Goal: Entertainment & Leisure: Consume media (video, audio)

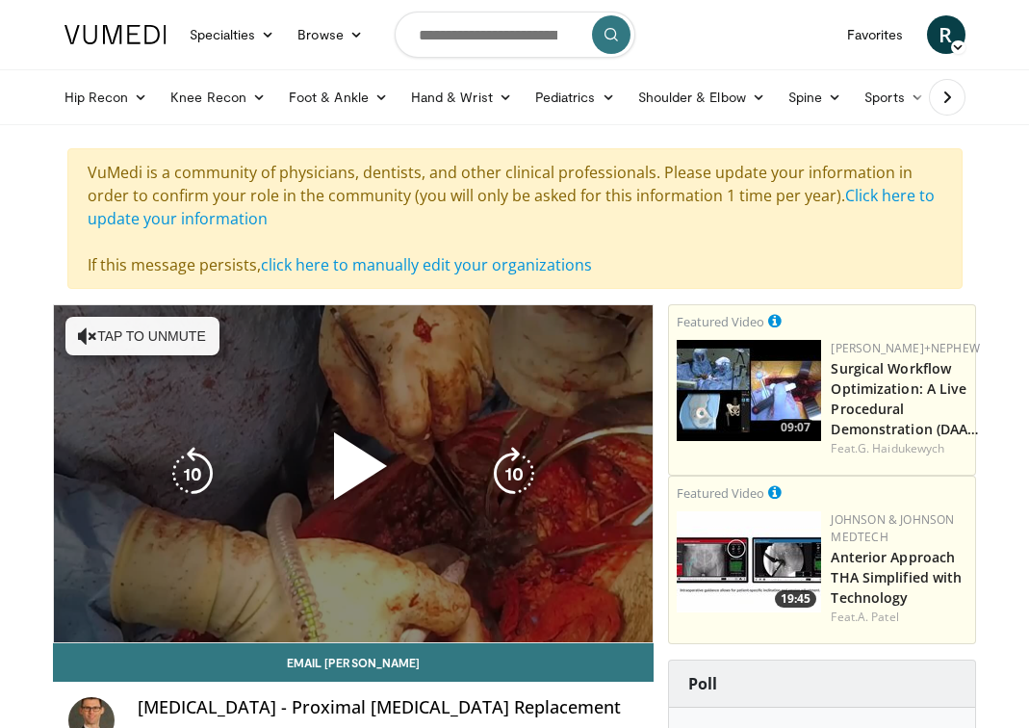
click at [91, 339] on icon "Video Player" at bounding box center [87, 335] width 19 height 19
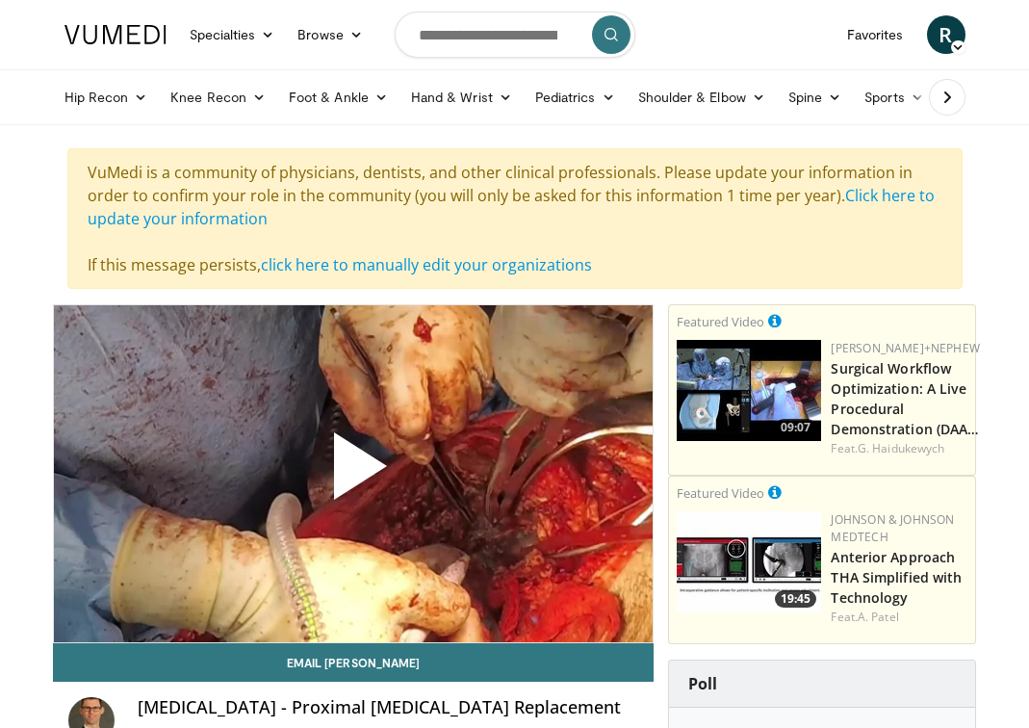
click at [353, 474] on span "Video Player" at bounding box center [353, 474] width 0 height 0
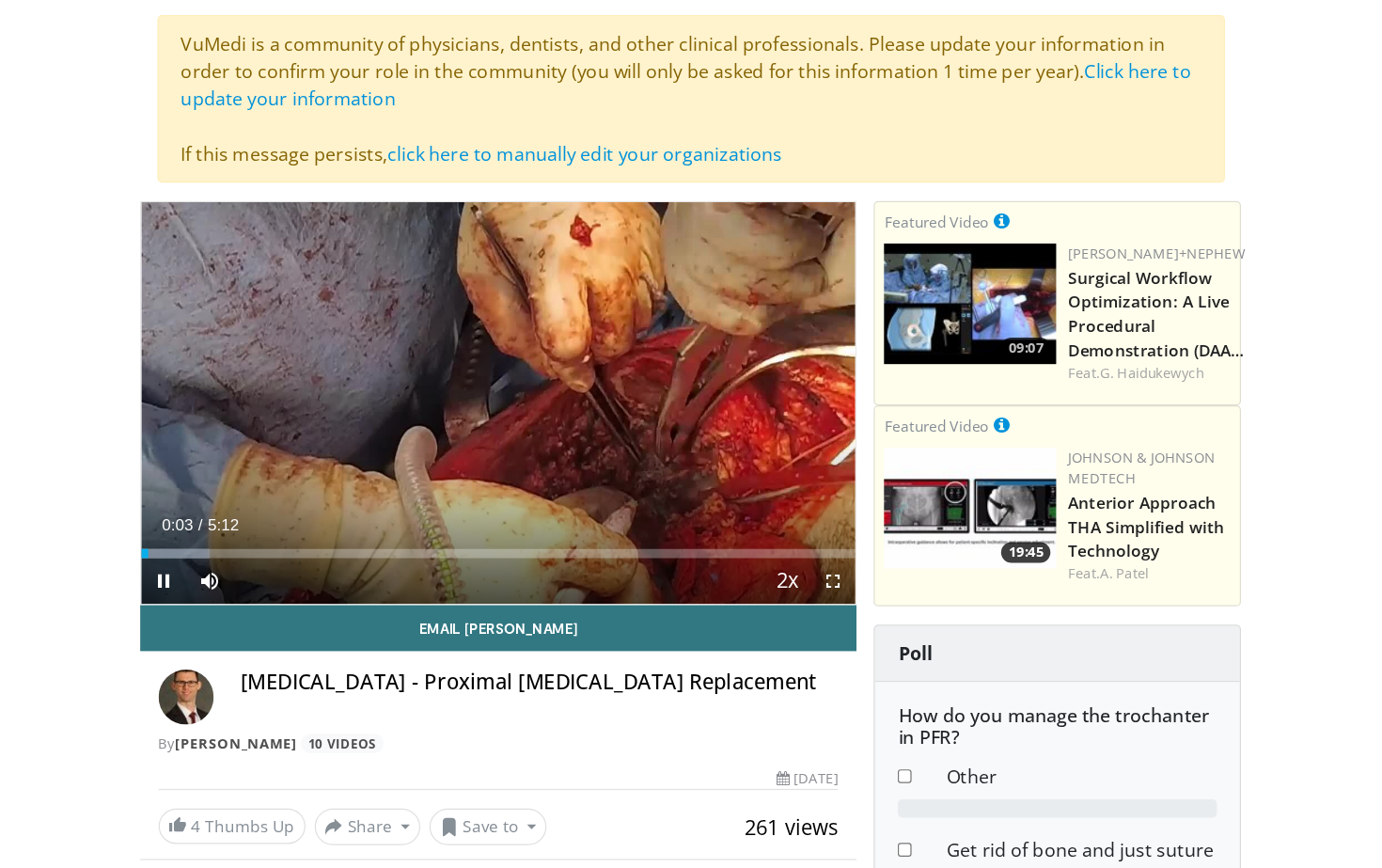
scroll to position [133, 0]
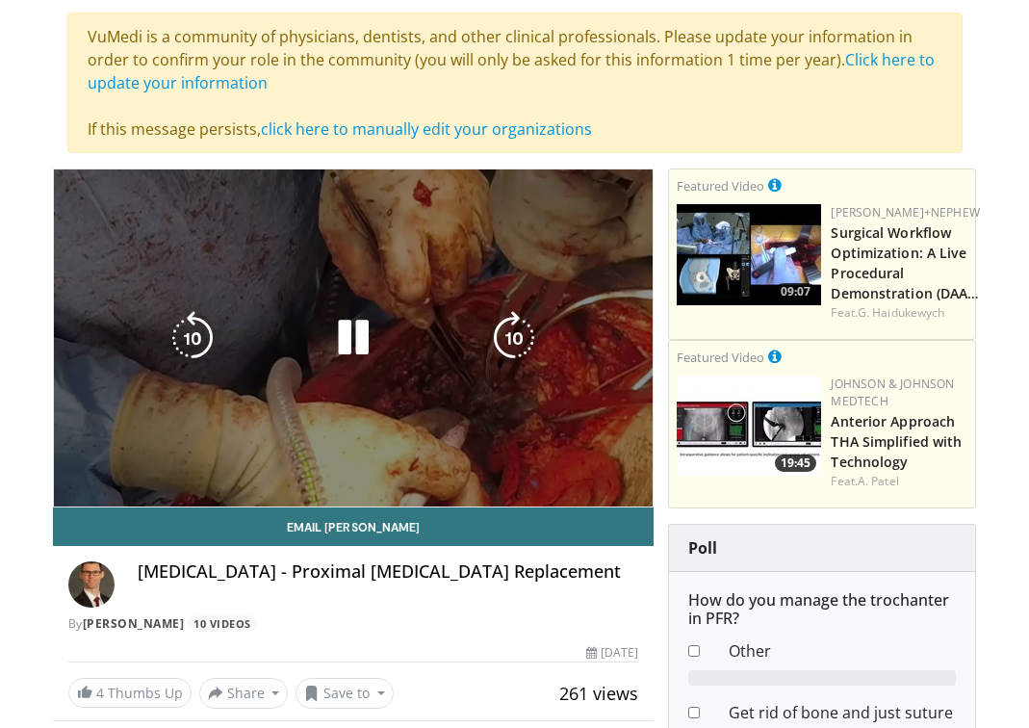
click at [635, 447] on video-js "**********" at bounding box center [354, 337] width 600 height 337
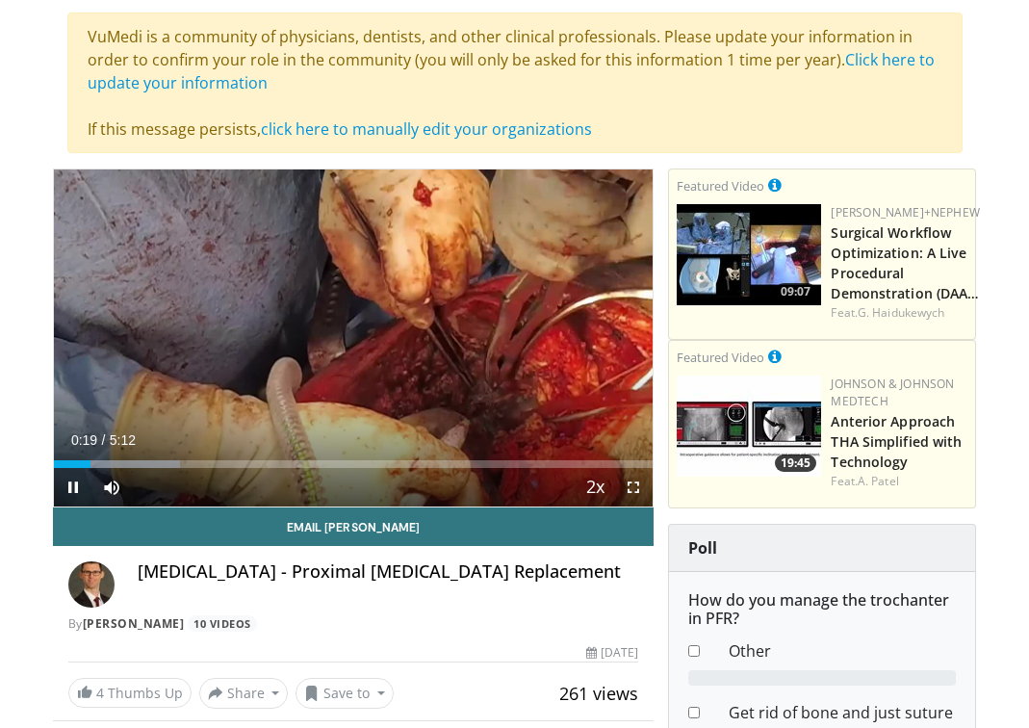
click at [636, 486] on span "Video Player" at bounding box center [633, 487] width 39 height 39
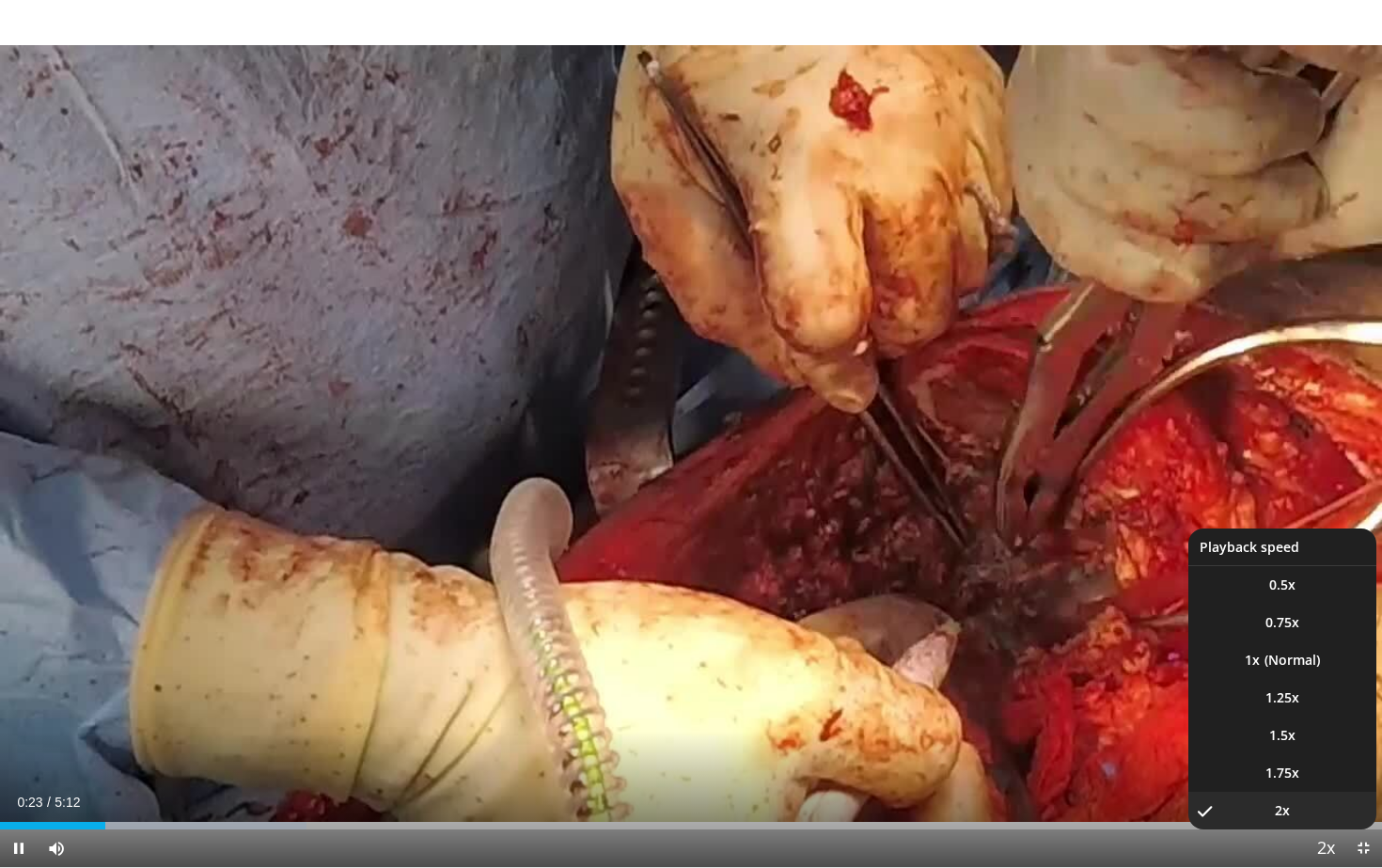
click at [1004, 710] on span "Video Player" at bounding box center [1325, 848] width 26 height 38
click at [1004, 710] on li "1.5x" at bounding box center [1282, 735] width 188 height 38
click at [1004, 710] on span "Video Player" at bounding box center [1325, 848] width 26 height 38
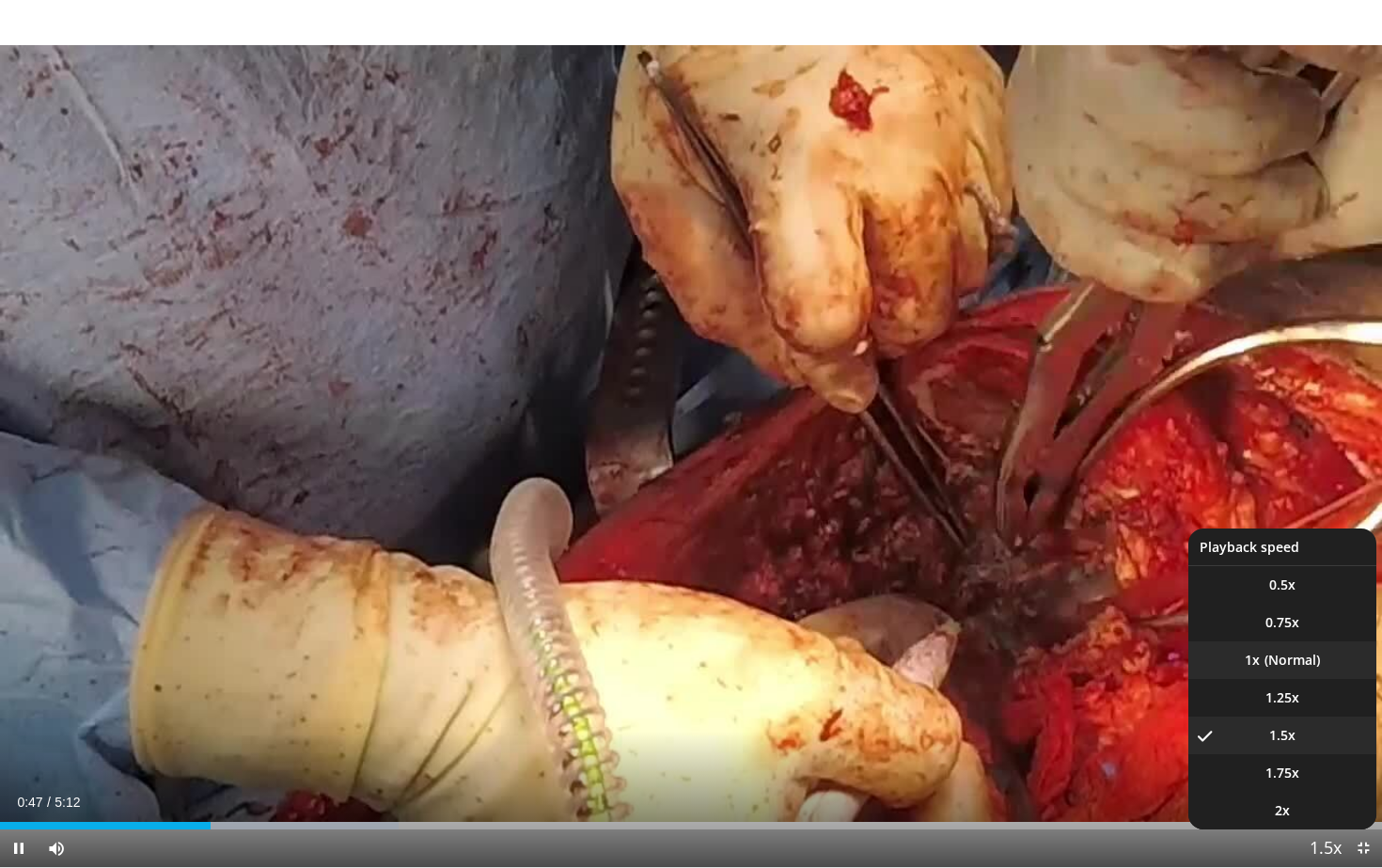
click at [1004, 667] on li "1x" at bounding box center [1282, 660] width 188 height 38
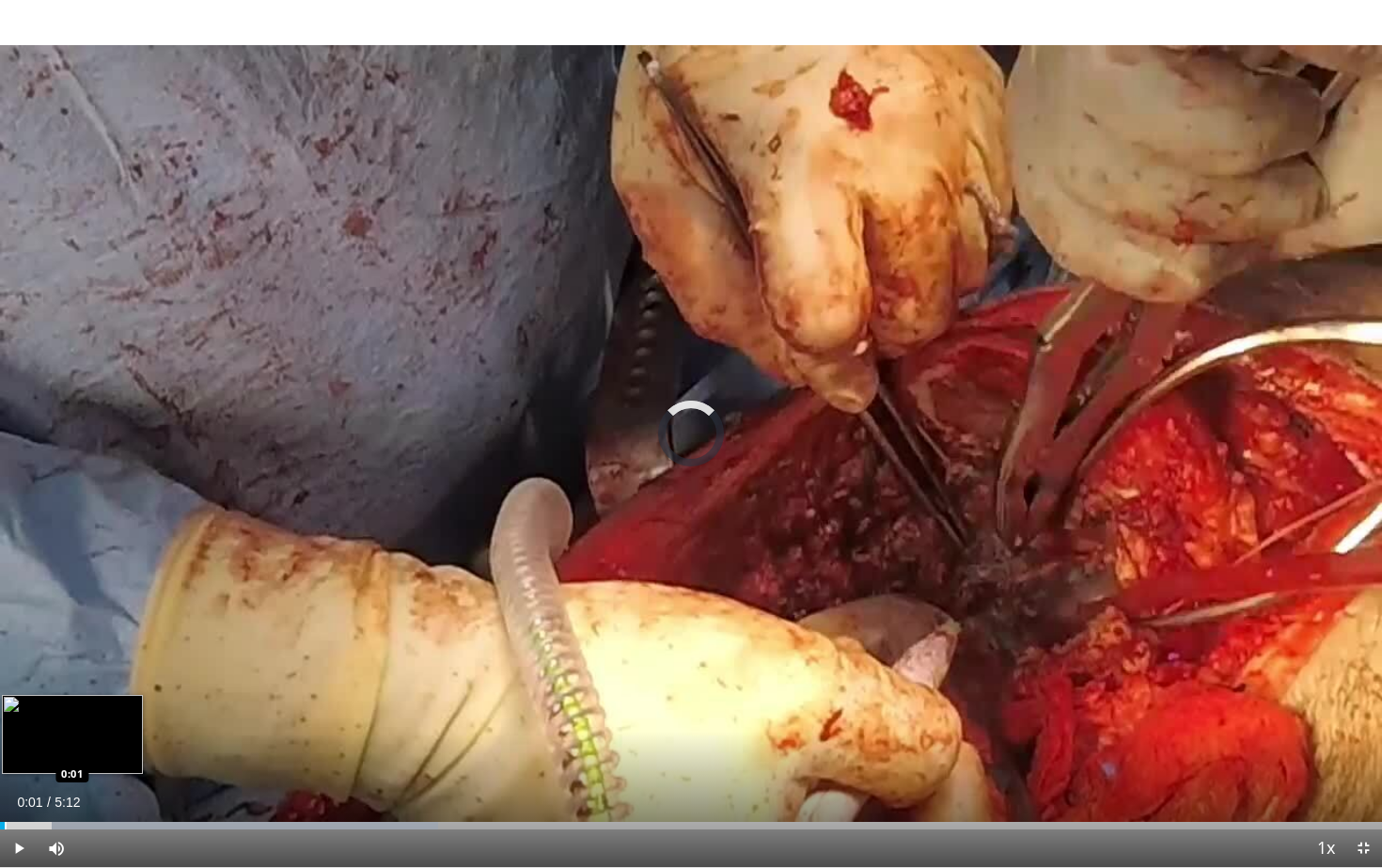
click at [5, 710] on div "Progress Bar" at bounding box center [6, 825] width 2 height 8
